Goal: Transaction & Acquisition: Purchase product/service

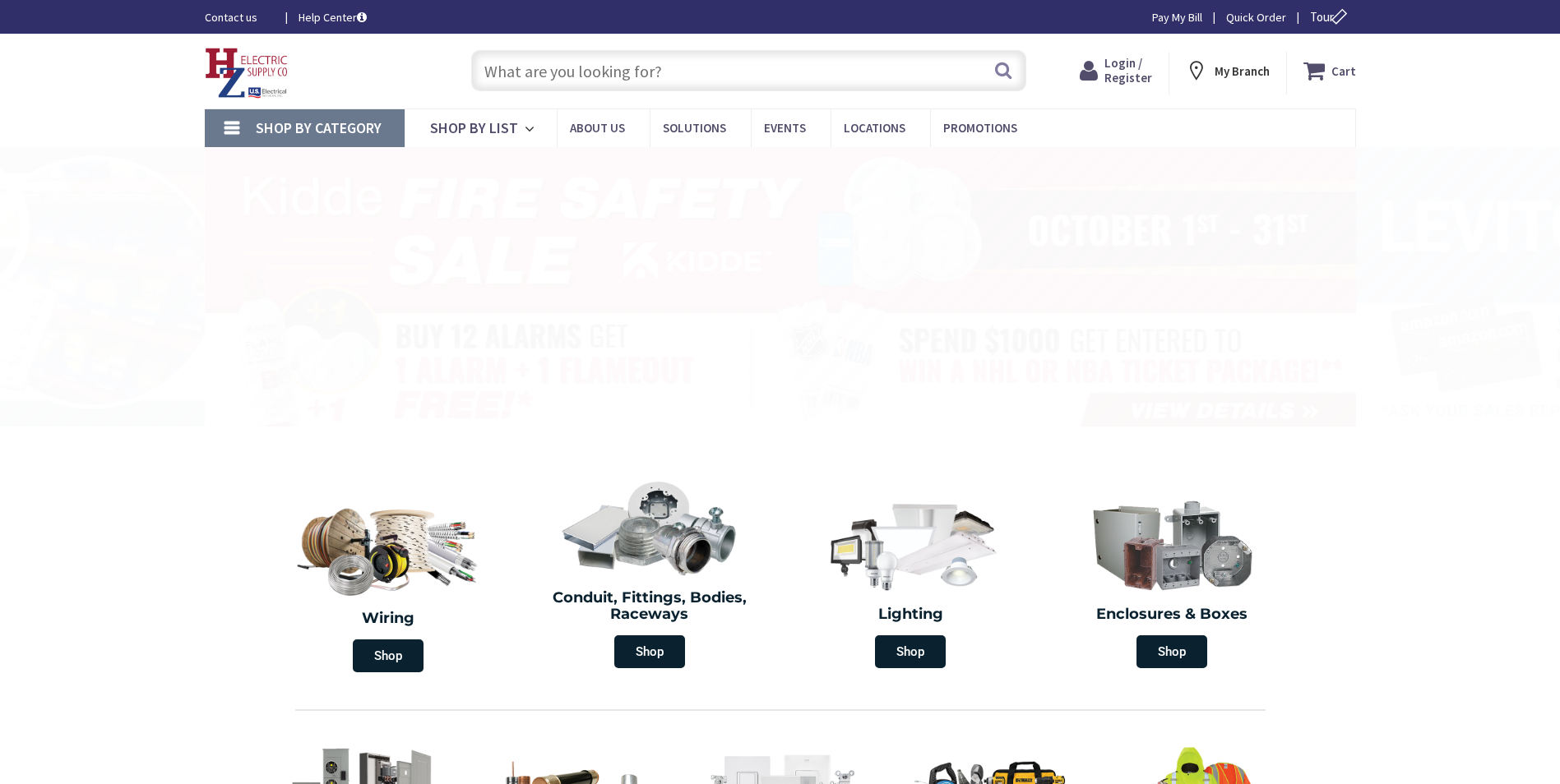
click at [1133, 83] on span "Login / Register" at bounding box center [1128, 70] width 48 height 31
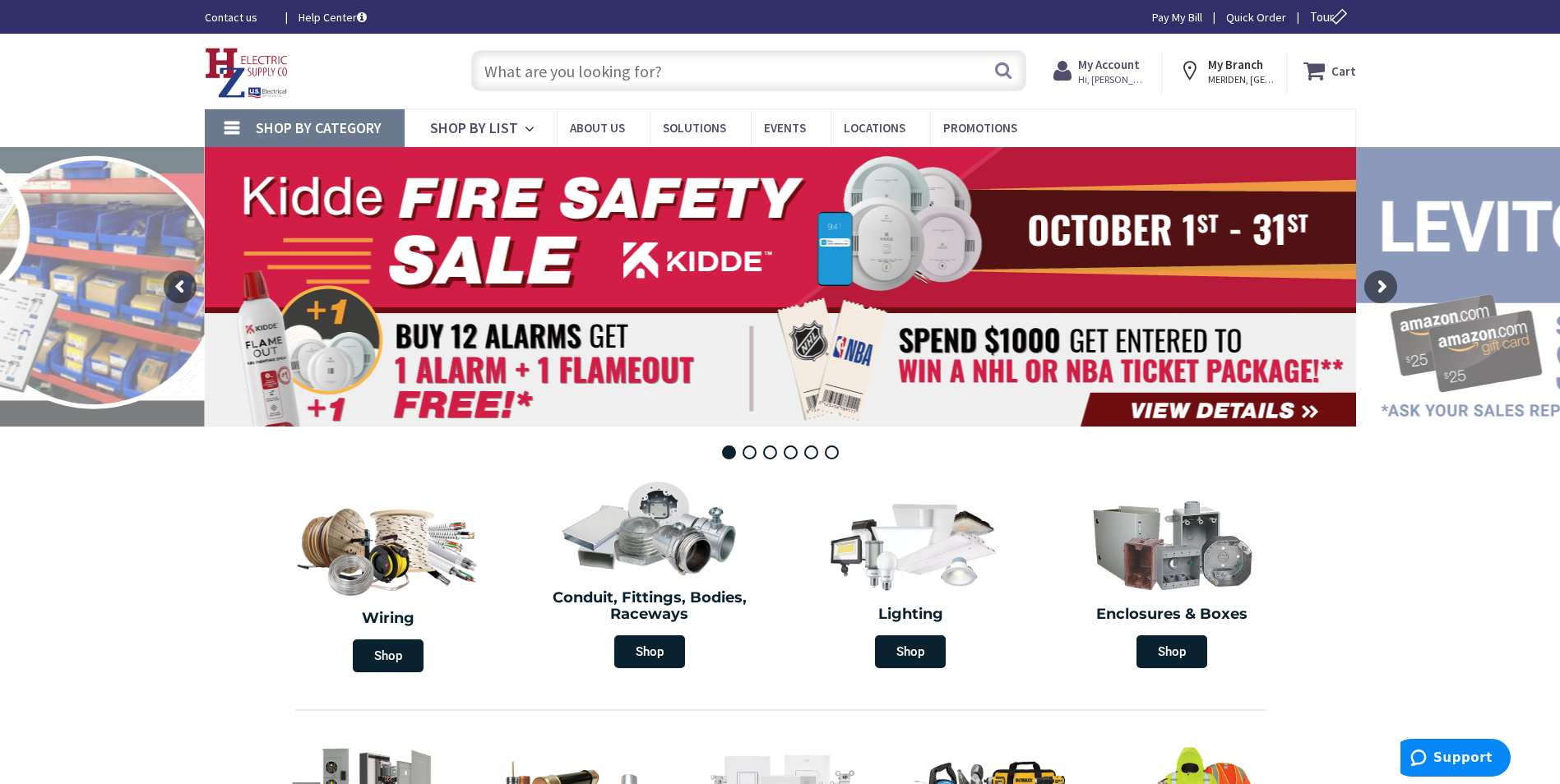
click at [1133, 77] on span "Hi, [PERSON_NAME]" at bounding box center [1112, 80] width 70 height 13
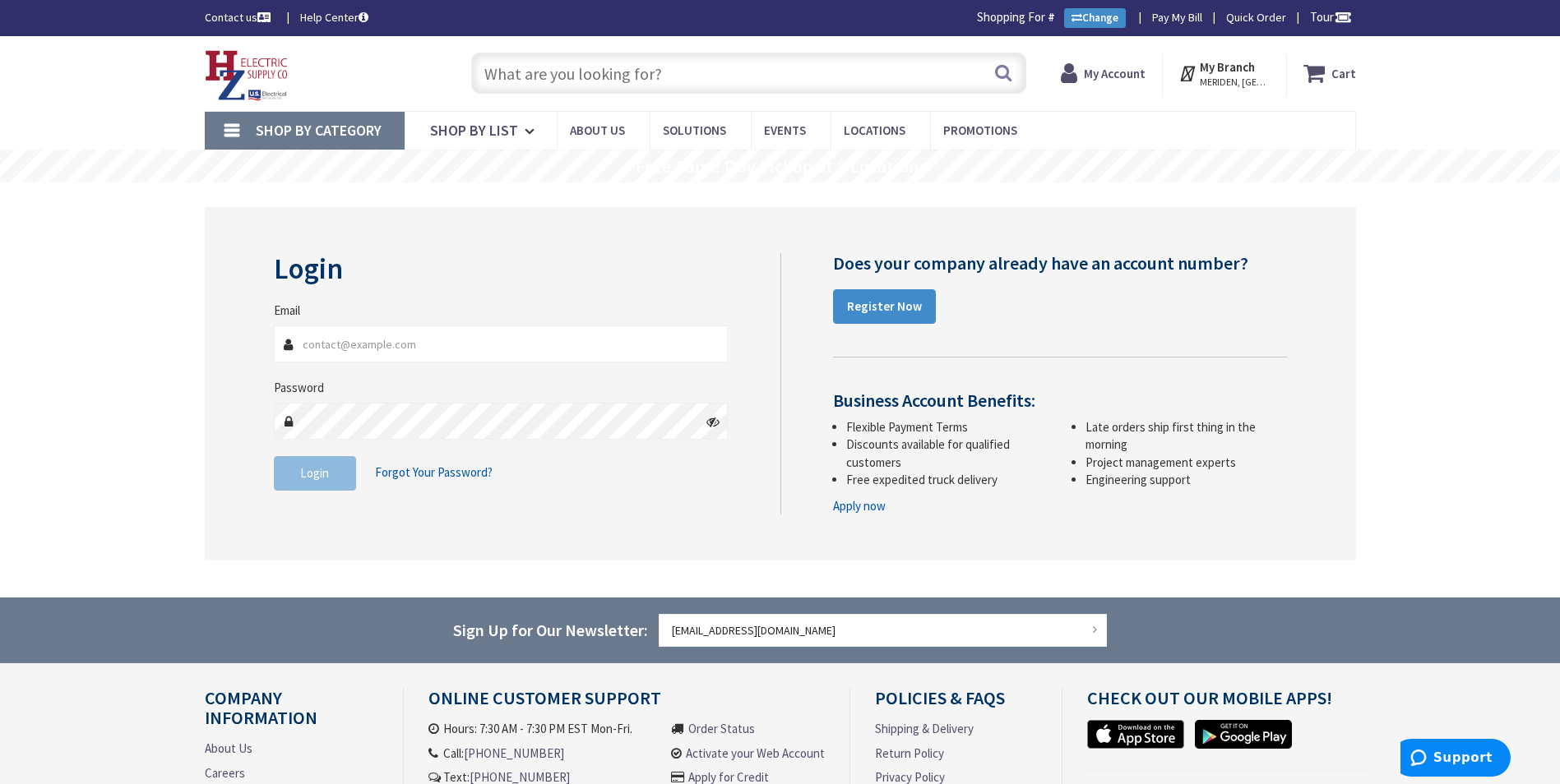
type input "[EMAIL_ADDRESS][DOMAIN_NAME]"
click at [302, 473] on span "Login" at bounding box center [314, 473] width 29 height 16
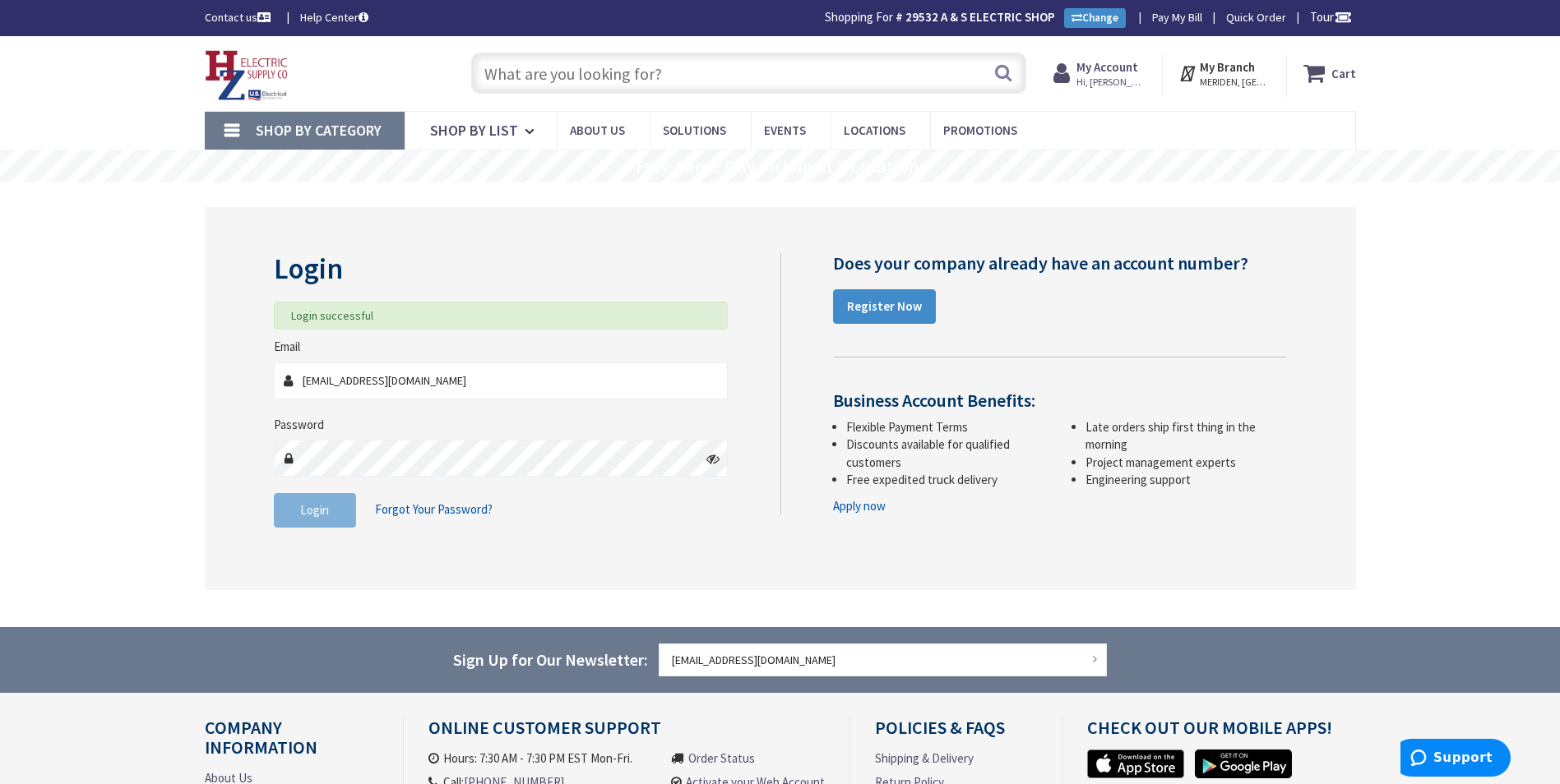
click at [502, 59] on input "text" at bounding box center [749, 74] width 555 height 41
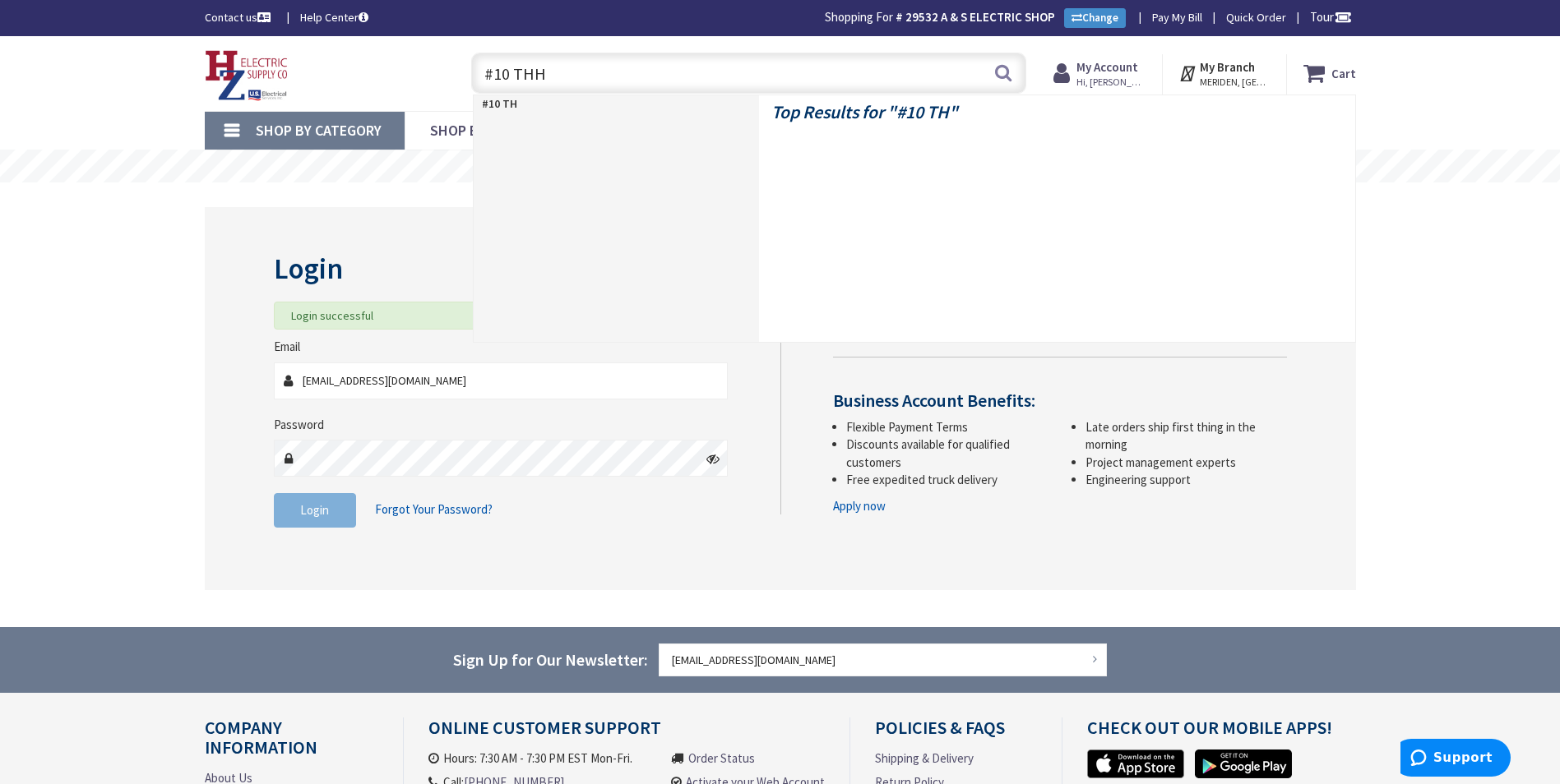
type input "#10 THHN"
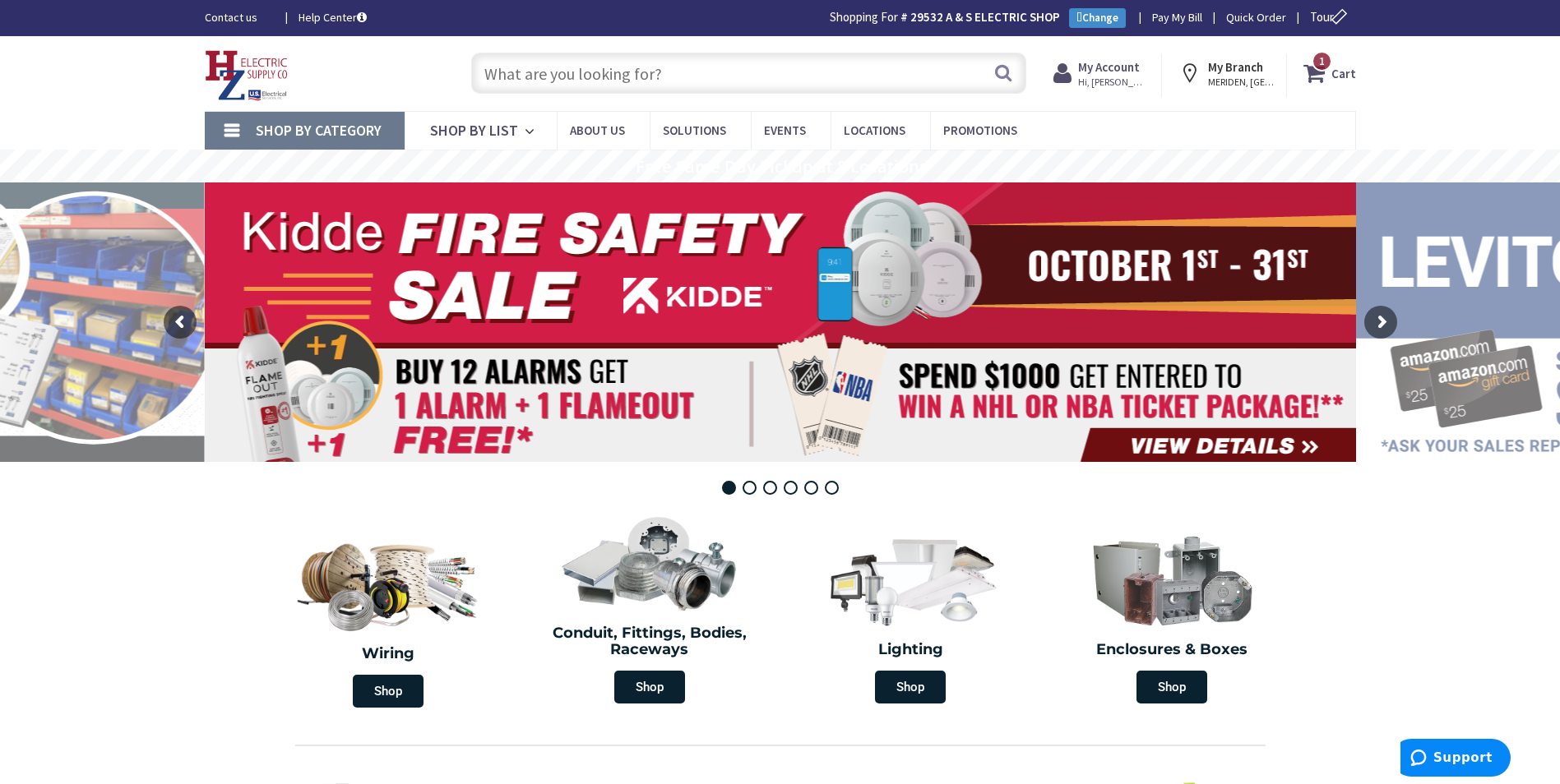
click at [596, 74] on input "text" at bounding box center [749, 74] width 555 height 41
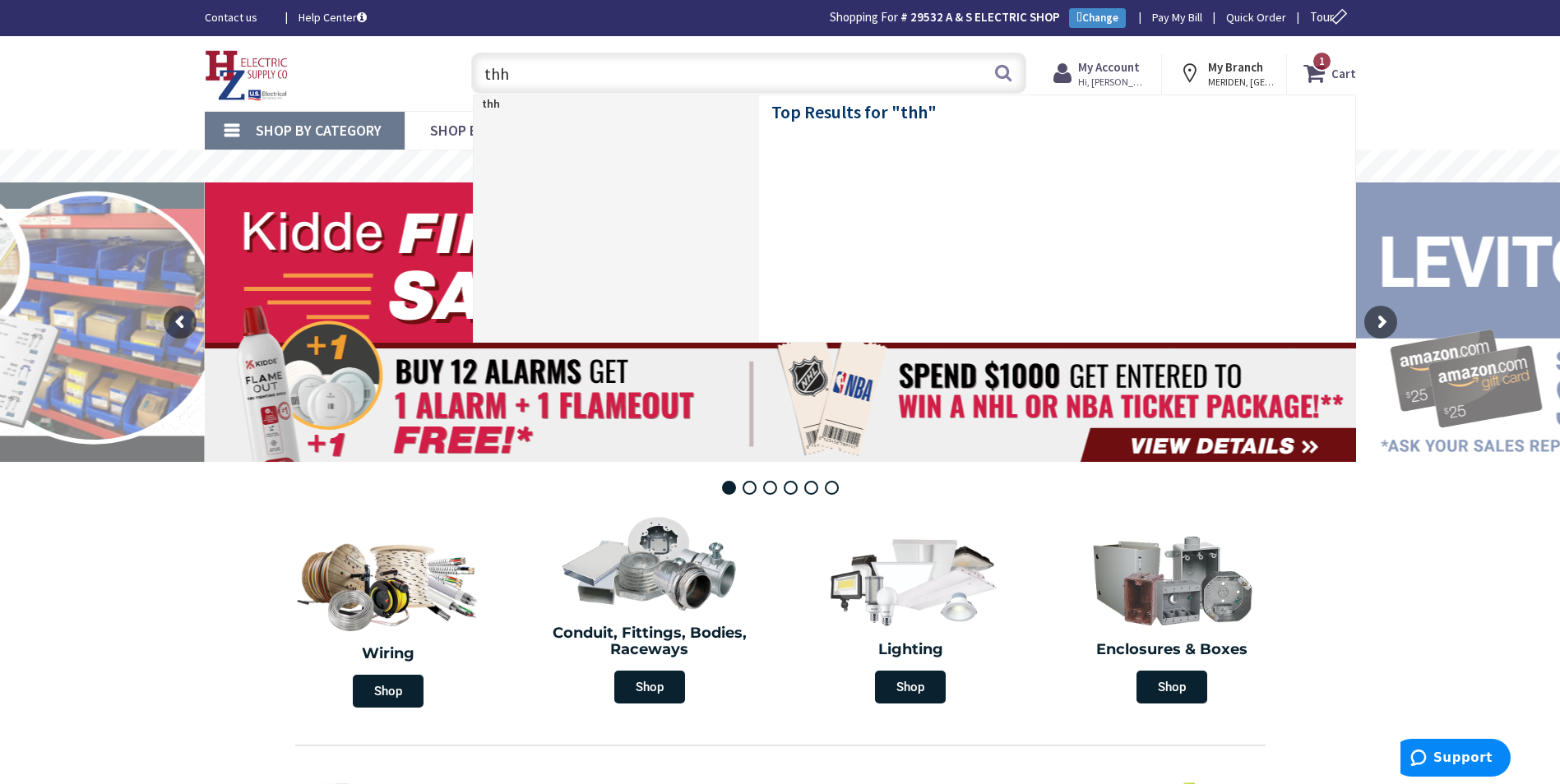
type input "thhn"
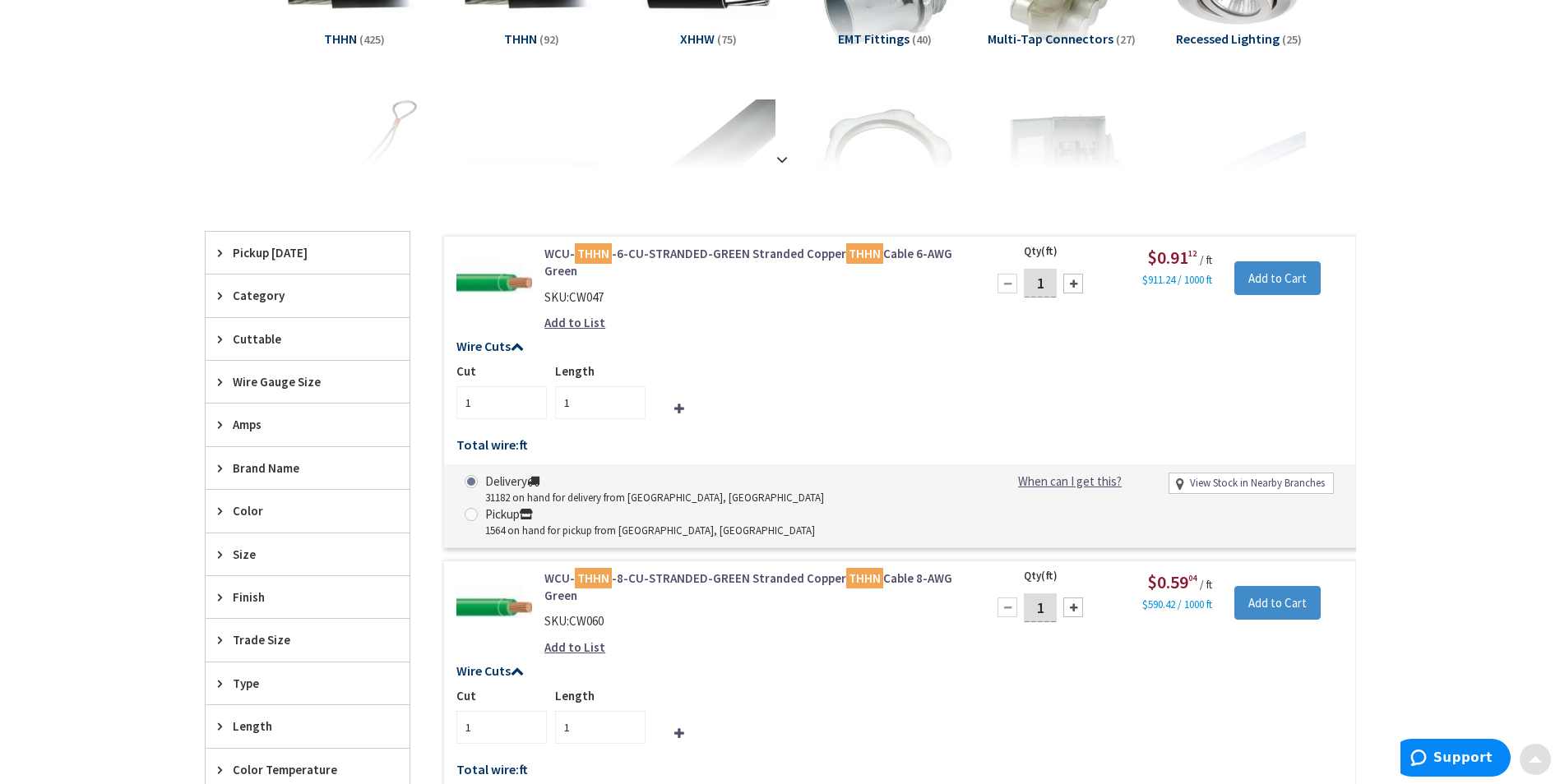
scroll to position [329, 0]
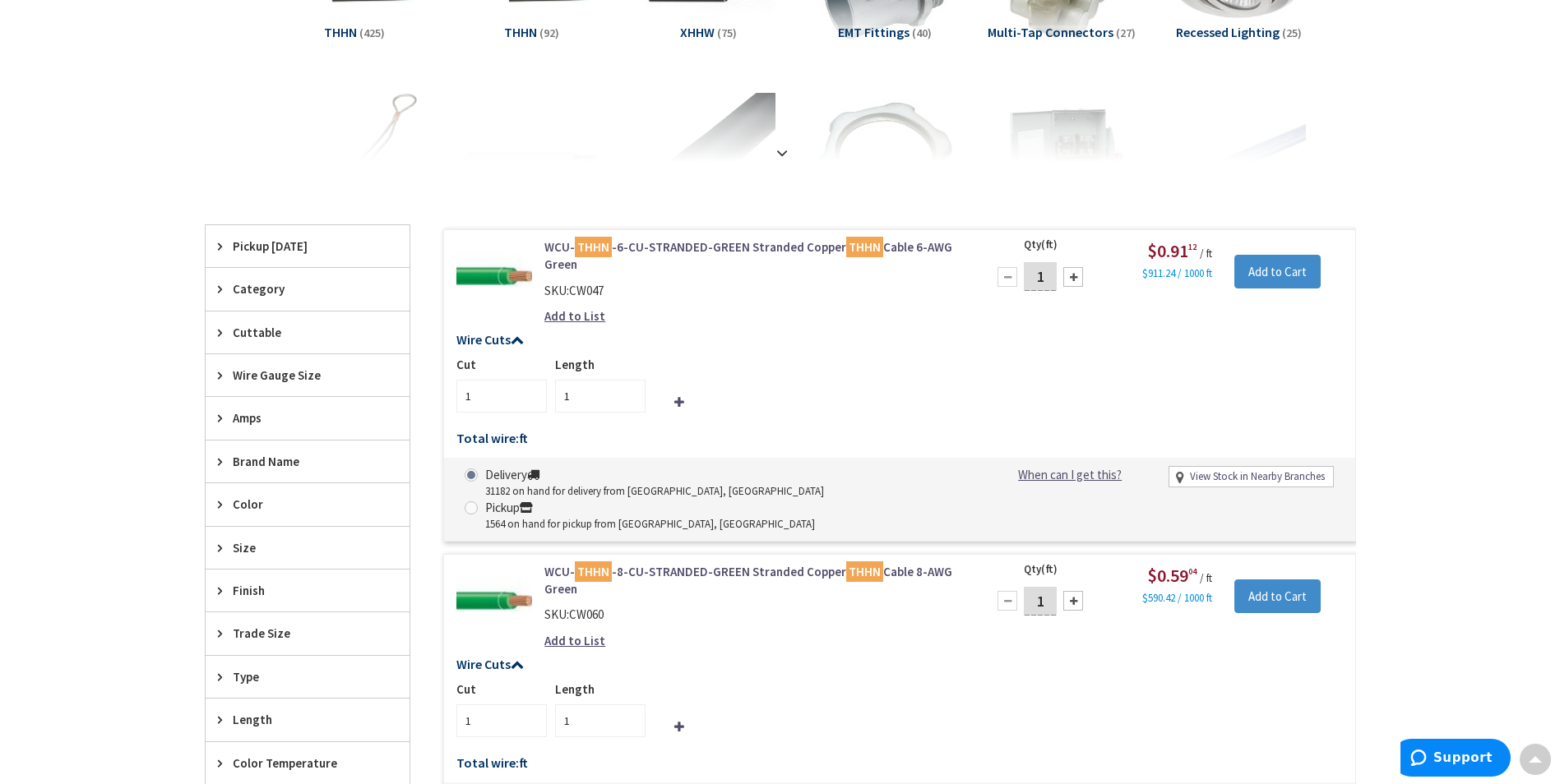
click at [264, 382] on span "Wire Gauge Size" at bounding box center [300, 375] width 134 height 17
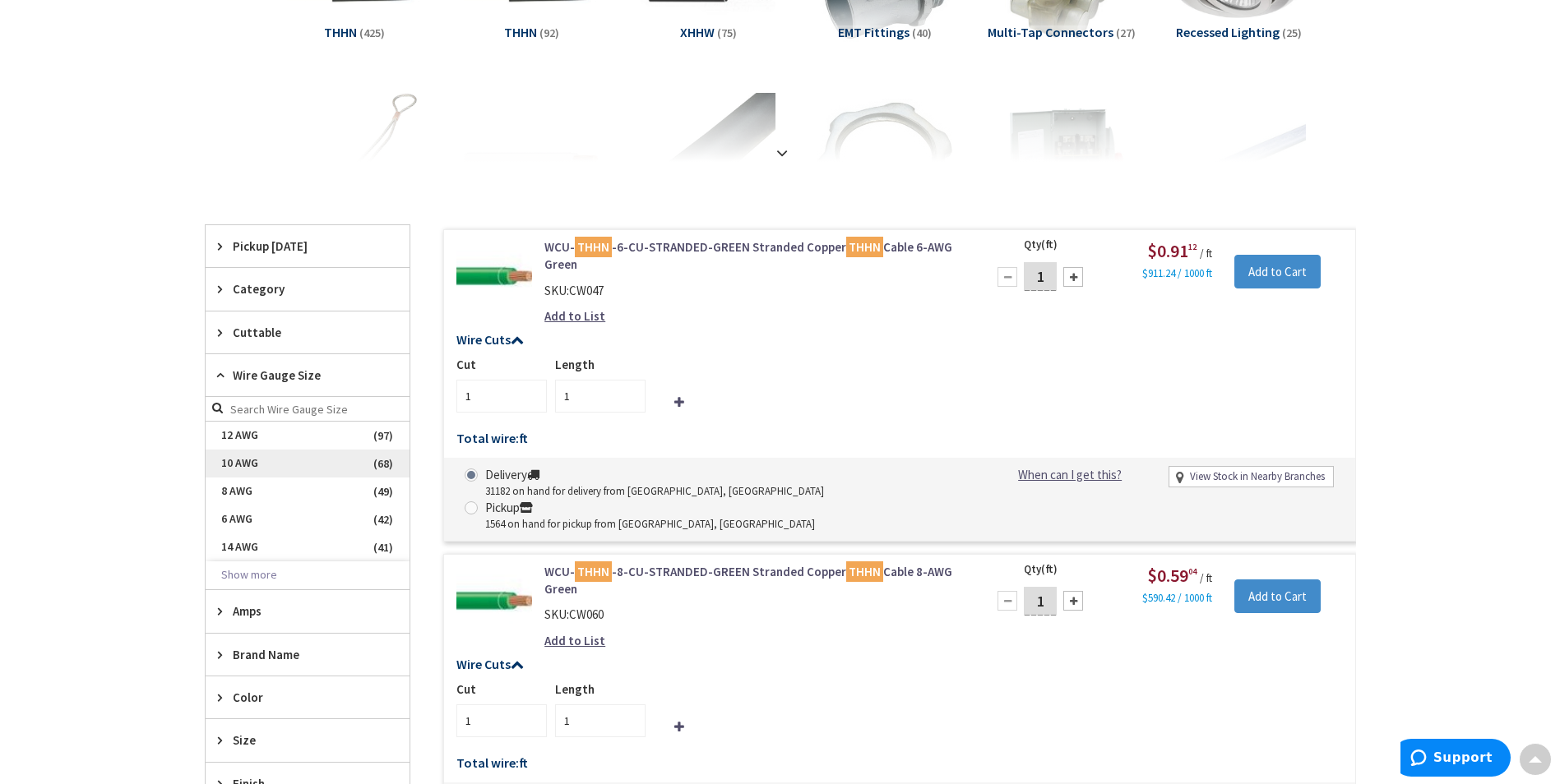
click at [226, 457] on span "10 AWG" at bounding box center [307, 463] width 204 height 28
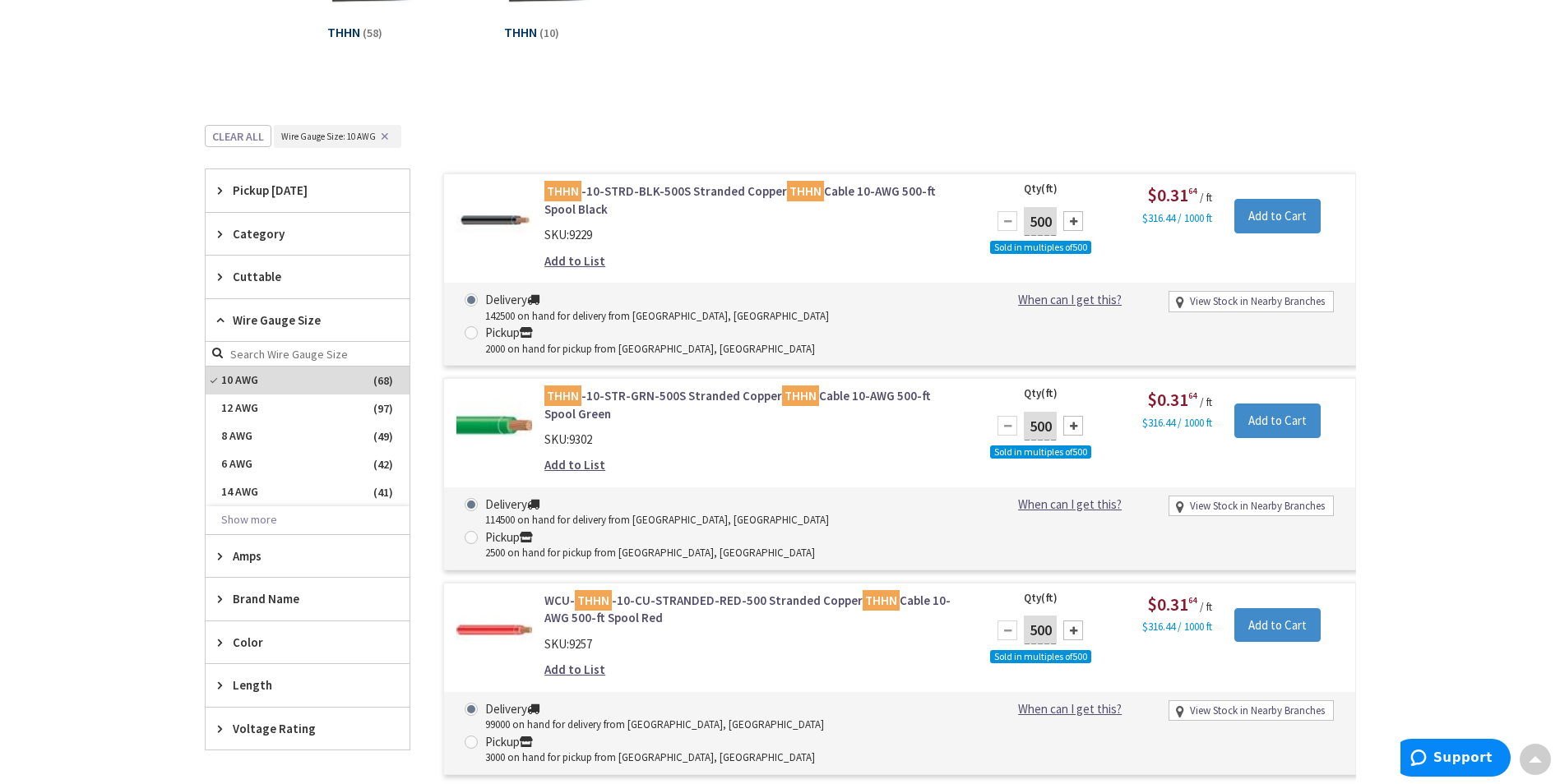
drag, startPoint x: 1004, startPoint y: 216, endPoint x: 999, endPoint y: 237, distance: 21.6
click at [1003, 221] on div at bounding box center [1007, 221] width 20 height 20
click at [1271, 215] on input "Add to Cart" at bounding box center [1277, 216] width 86 height 35
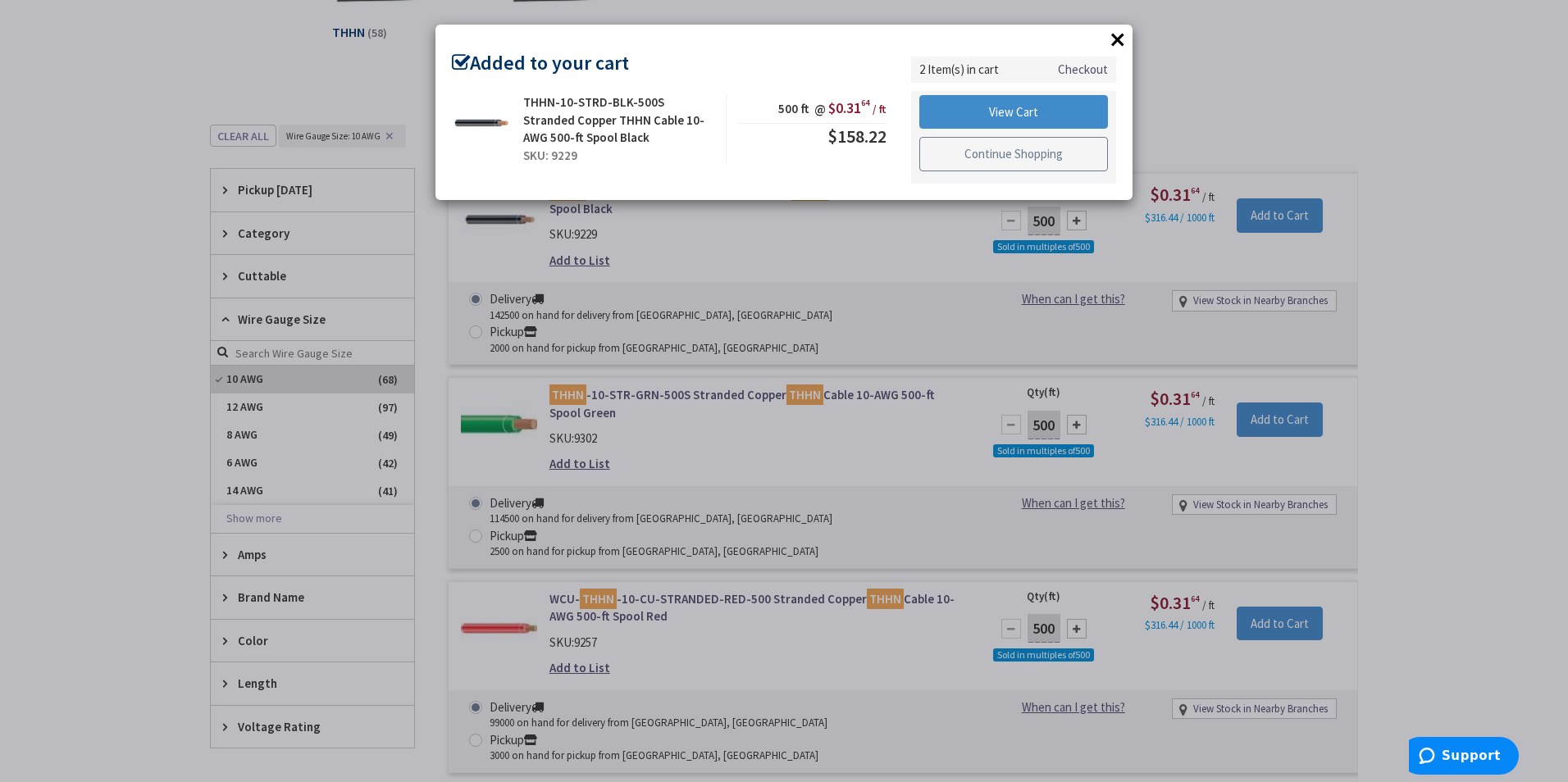
click at [1000, 162] on link "Continue Shopping" at bounding box center [1013, 154] width 189 height 35
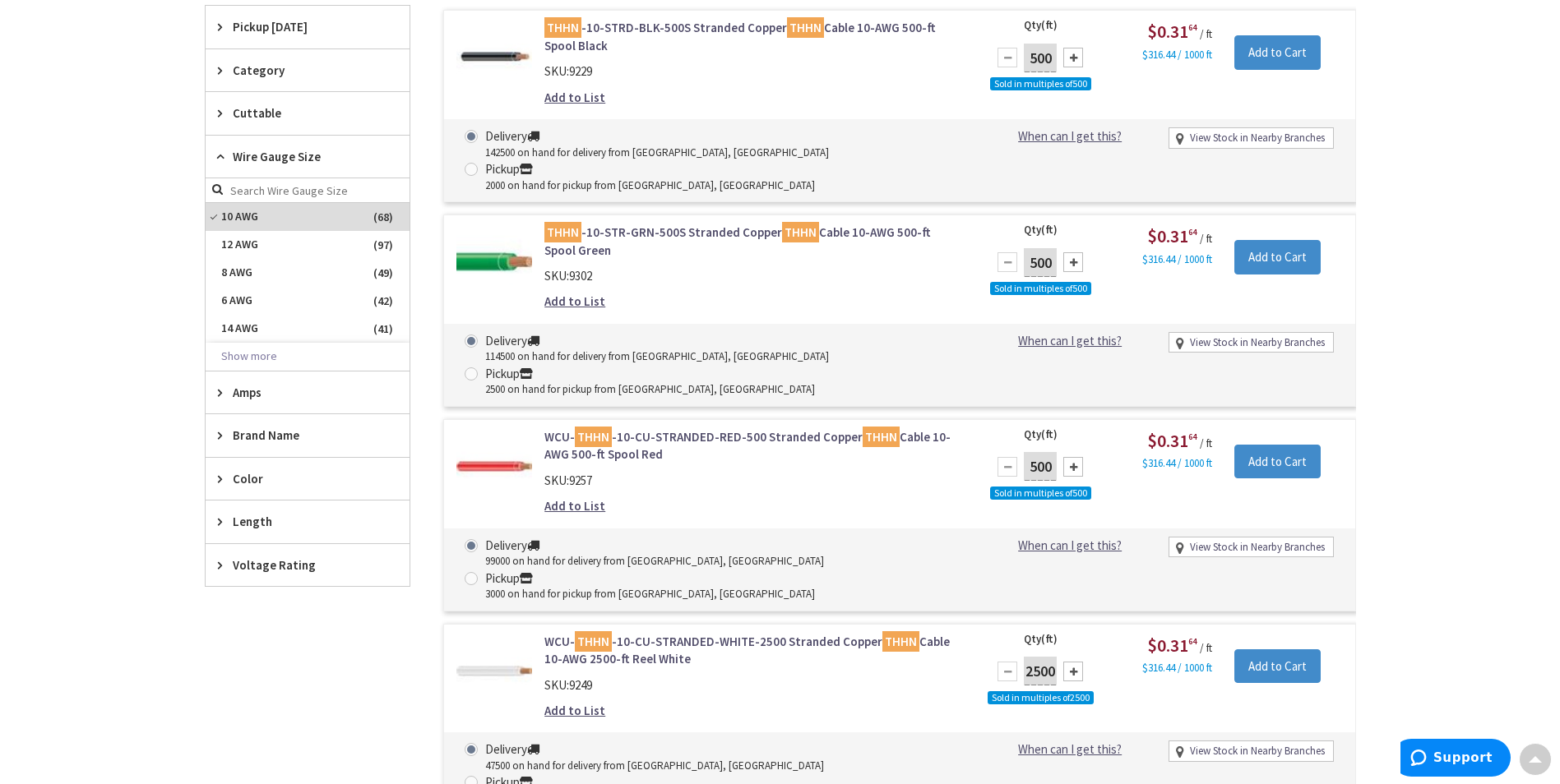
scroll to position [493, 0]
click at [1287, 649] on input "Add to Cart" at bounding box center [1277, 666] width 86 height 35
